Goal: Transaction & Acquisition: Obtain resource

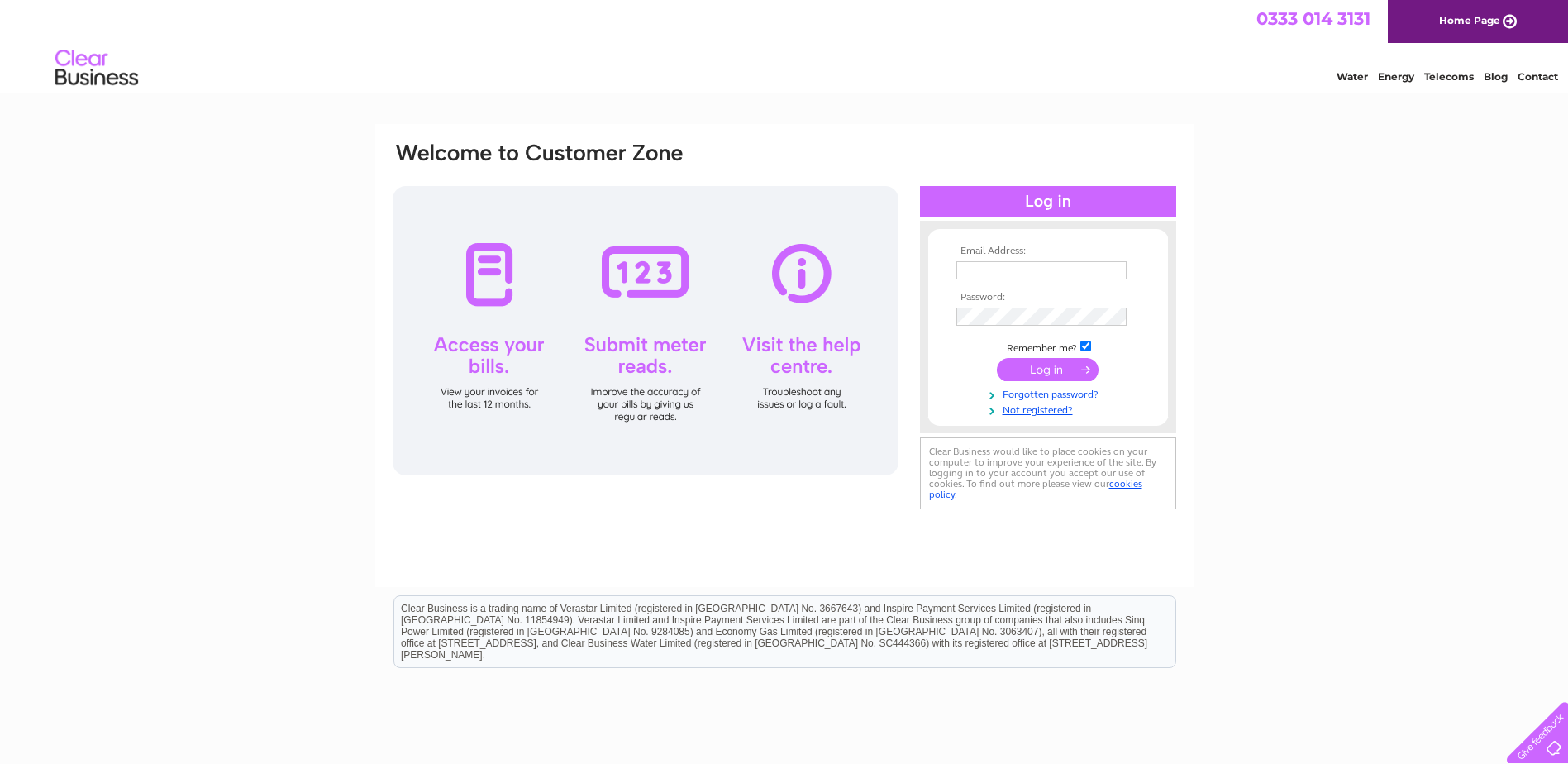
type input "david.tibbitts@clarketransport.co.uk"
click at [1039, 362] on input "submit" at bounding box center [1048, 369] width 102 height 23
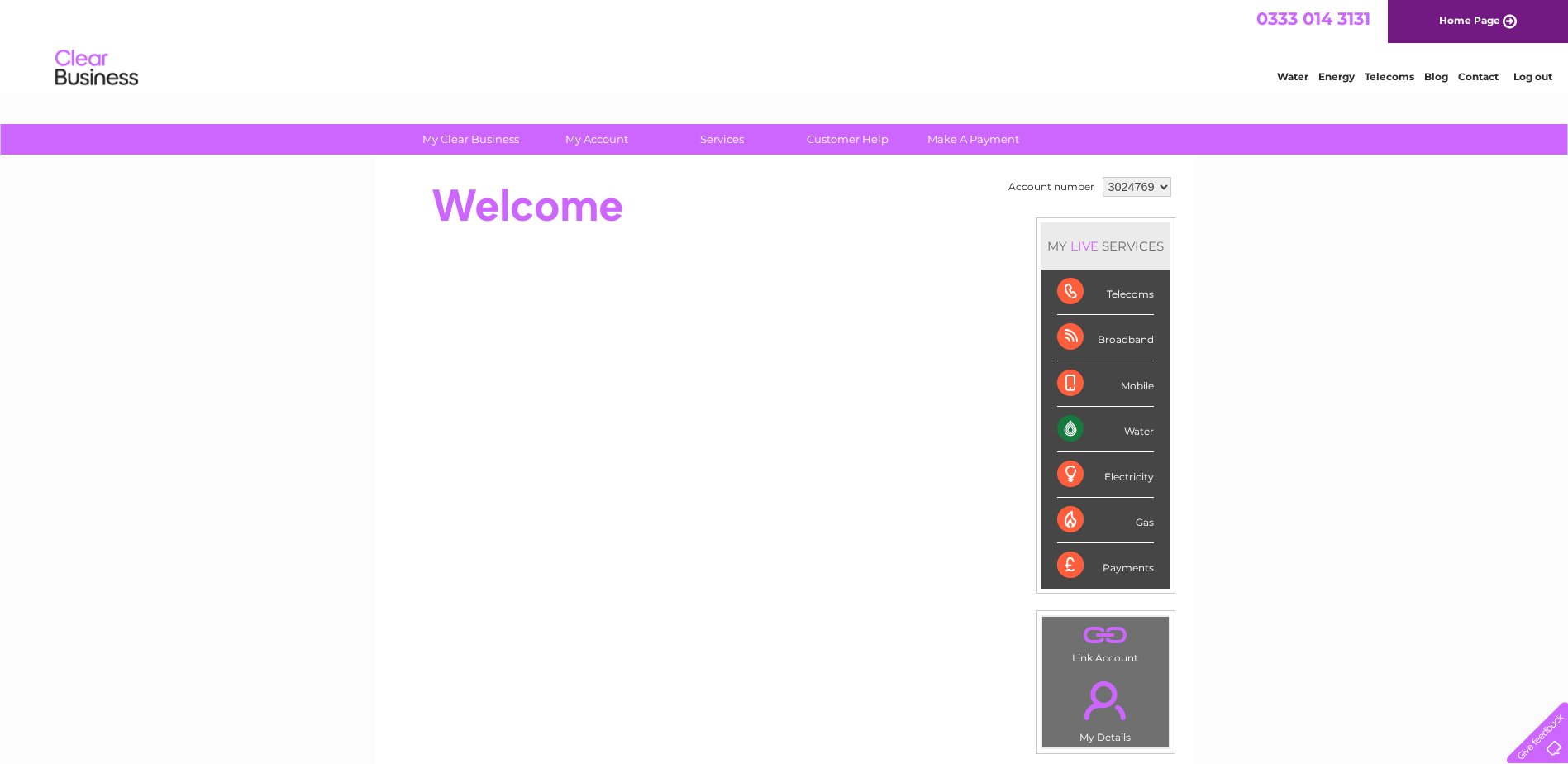
click at [1141, 430] on div "Water" at bounding box center [1106, 430] width 96 height 46
click at [1066, 429] on div "Water" at bounding box center [1106, 430] width 96 height 46
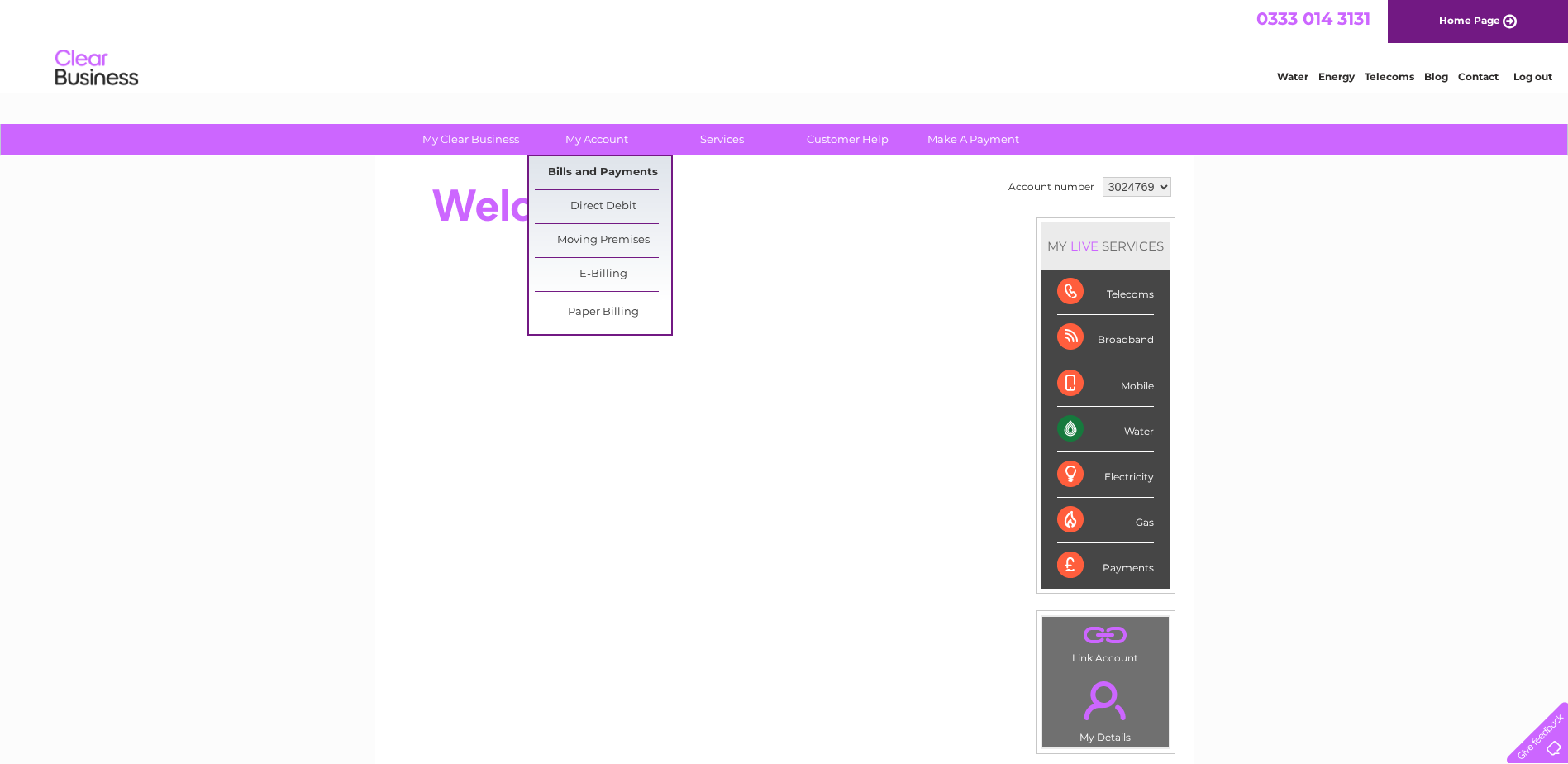
click at [609, 173] on link "Bills and Payments" at bounding box center [603, 173] width 137 height 33
click at [563, 169] on link "Bills and Payments" at bounding box center [603, 173] width 137 height 33
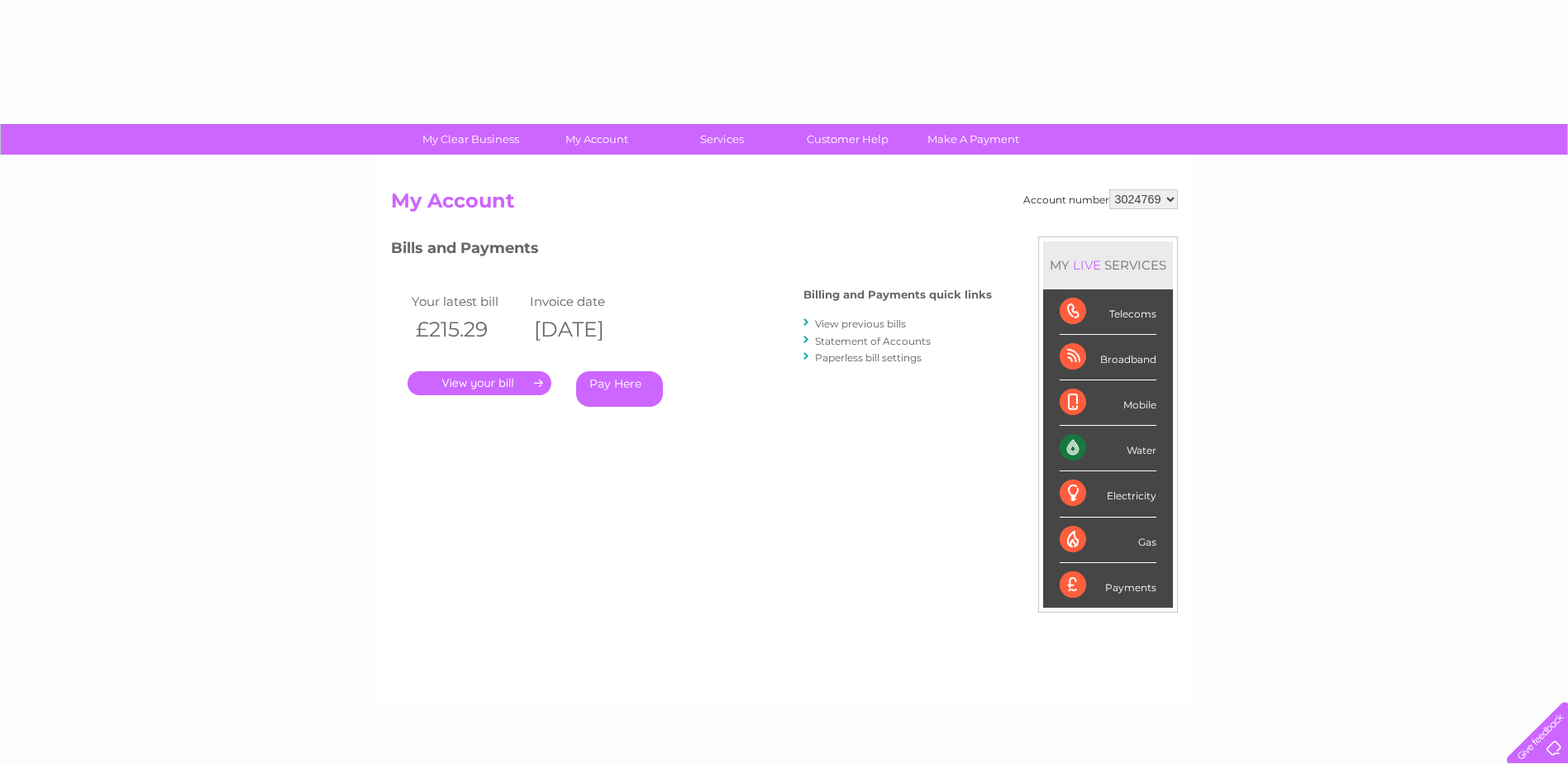
click at [522, 381] on link "." at bounding box center [480, 383] width 144 height 24
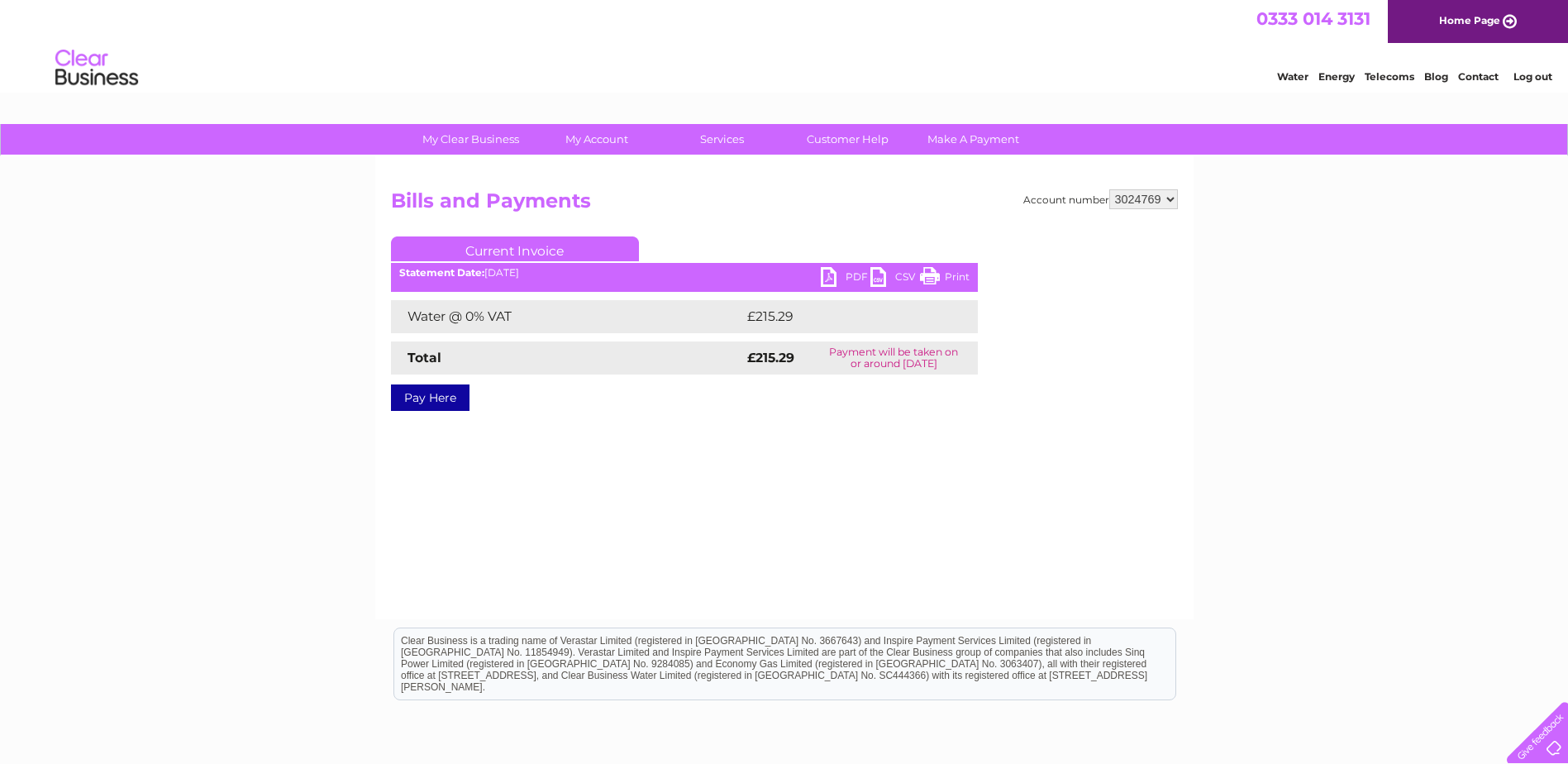
click at [826, 270] on link "PDF" at bounding box center [845, 279] width 50 height 24
click at [1531, 68] on li "Log out" at bounding box center [1533, 76] width 50 height 21
click at [1532, 70] on link "Log out" at bounding box center [1533, 76] width 39 height 13
